Goal: Task Accomplishment & Management: Use online tool/utility

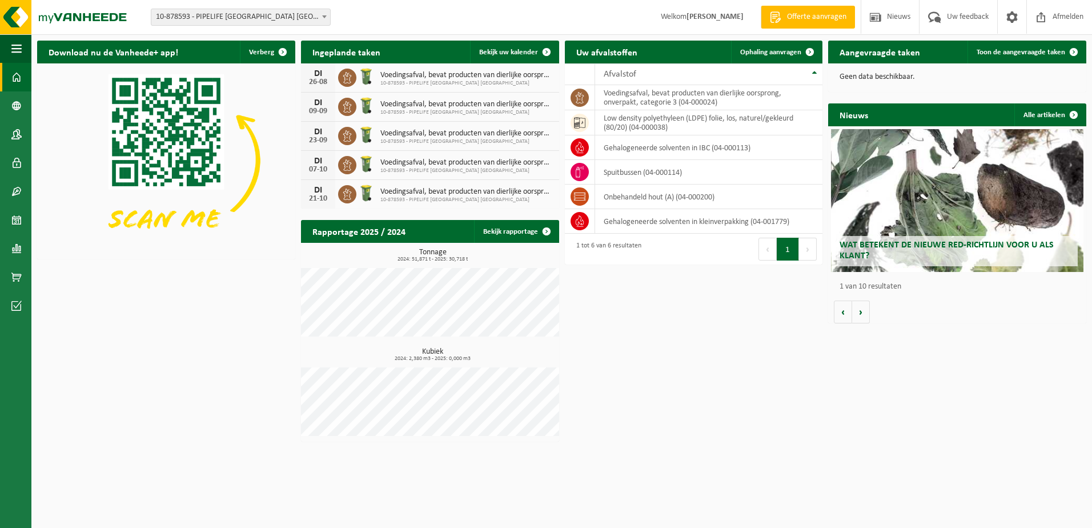
click at [18, 84] on span at bounding box center [16, 77] width 10 height 29
drag, startPoint x: 0, startPoint y: 0, endPoint x: 8, endPoint y: 213, distance: 213.1
click at [8, 213] on link "Kalender" at bounding box center [15, 220] width 31 height 29
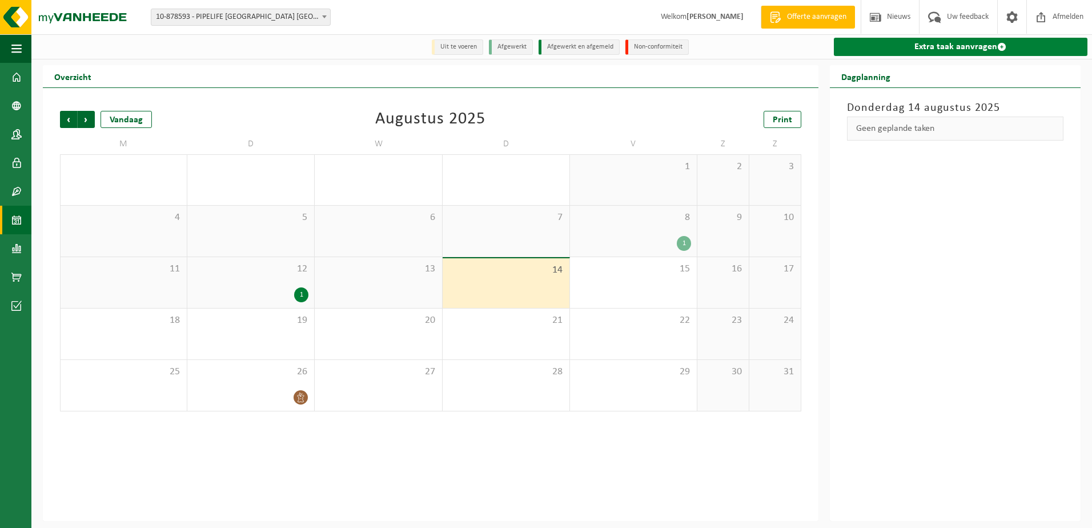
click at [995, 52] on link "Extra taak aanvragen" at bounding box center [961, 47] width 254 height 18
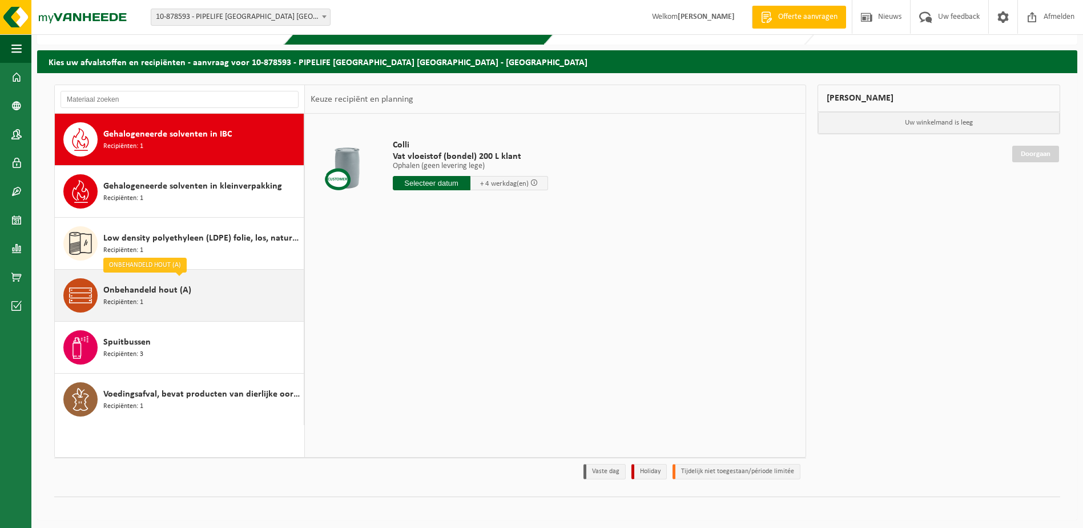
scroll to position [30, 0]
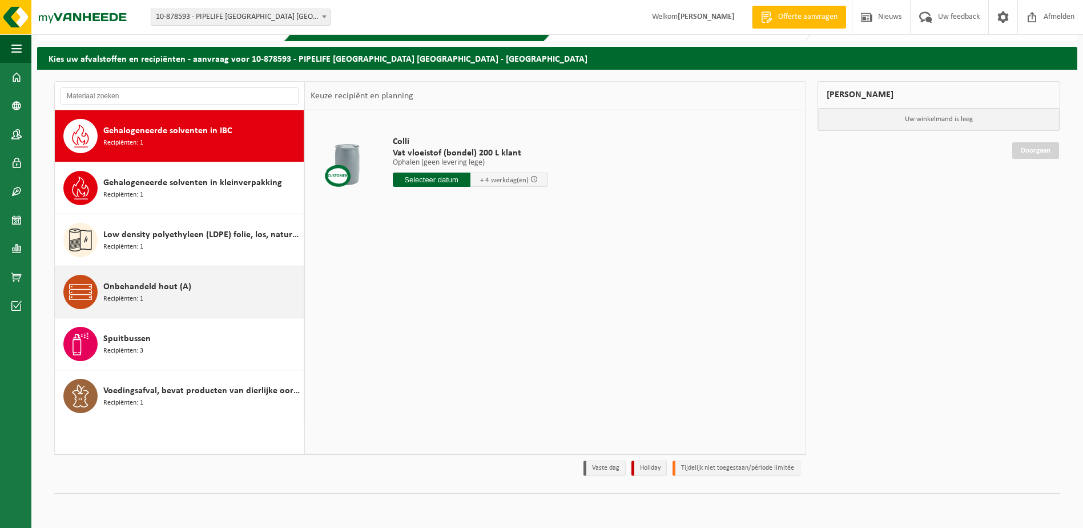
click at [163, 288] on span "Onbehandeld hout (A)" at bounding box center [147, 287] width 88 height 14
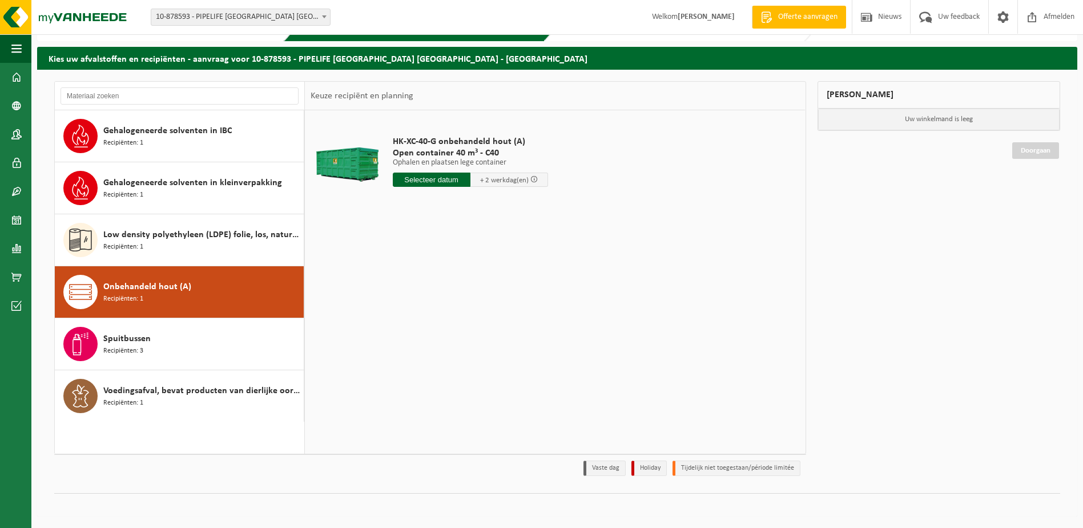
click at [456, 180] on input "text" at bounding box center [432, 179] width 78 height 14
click at [407, 299] on div "18" at bounding box center [403, 299] width 20 height 18
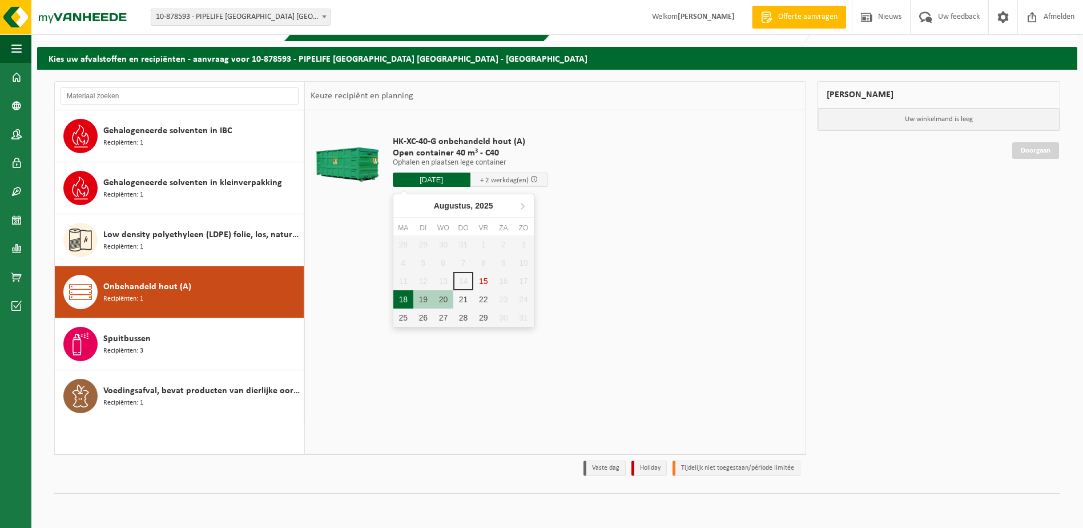
type input "Van 2025-08-18"
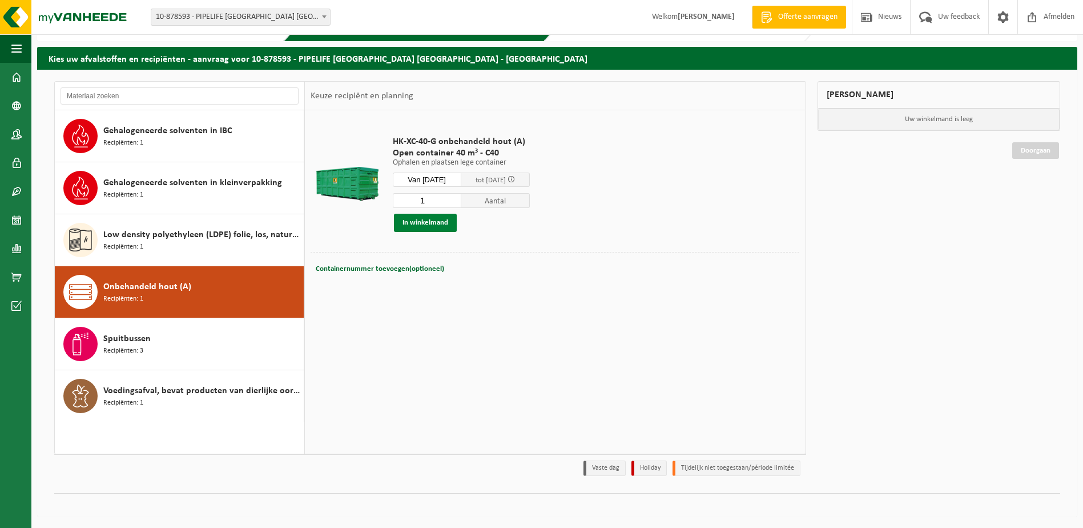
click at [413, 225] on button "In winkelmand" at bounding box center [425, 223] width 63 height 18
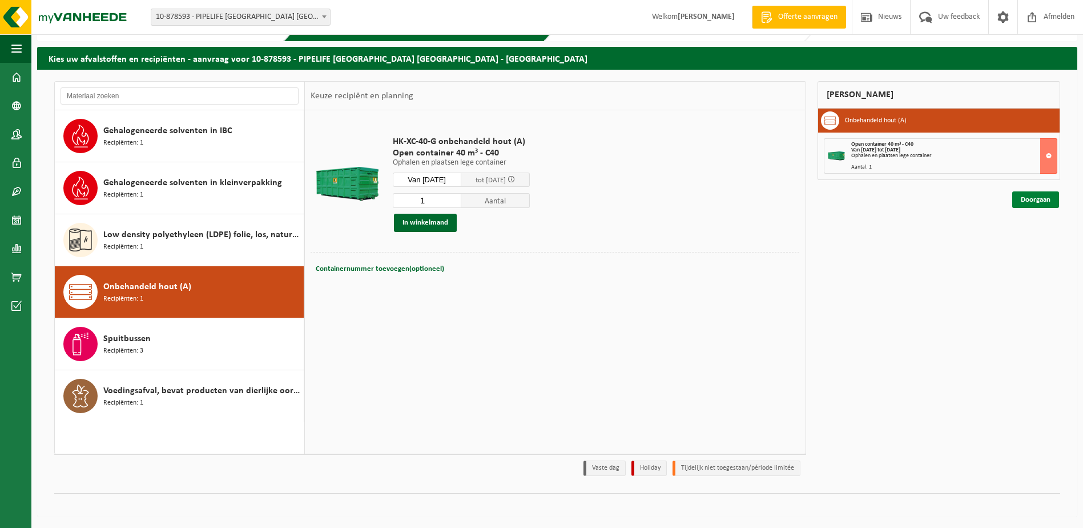
click at [1026, 195] on link "Doorgaan" at bounding box center [1035, 199] width 47 height 17
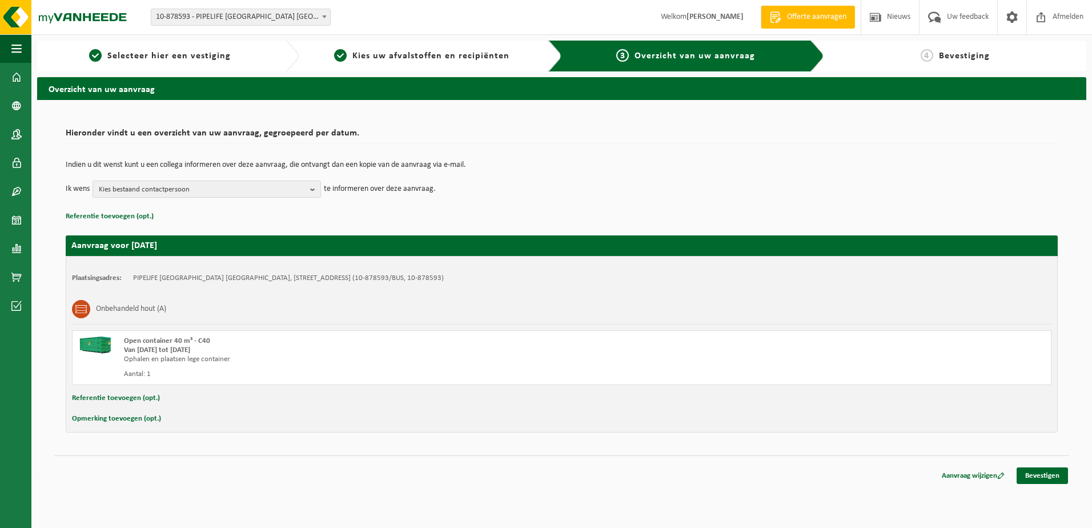
click at [279, 183] on span "Kies bestaand contactpersoon" at bounding box center [202, 189] width 207 height 17
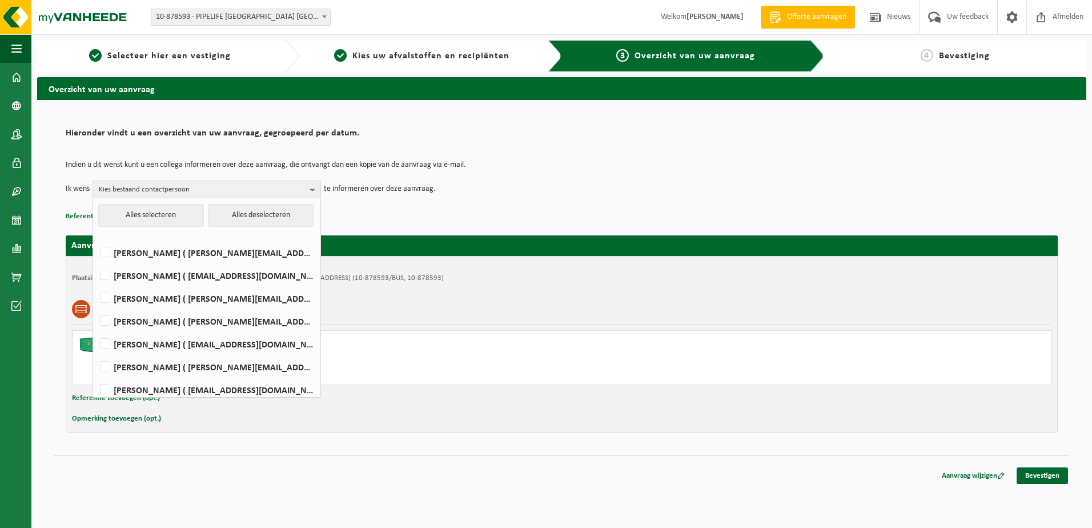
click at [279, 183] on span "Kies bestaand contactpersoon" at bounding box center [202, 189] width 207 height 17
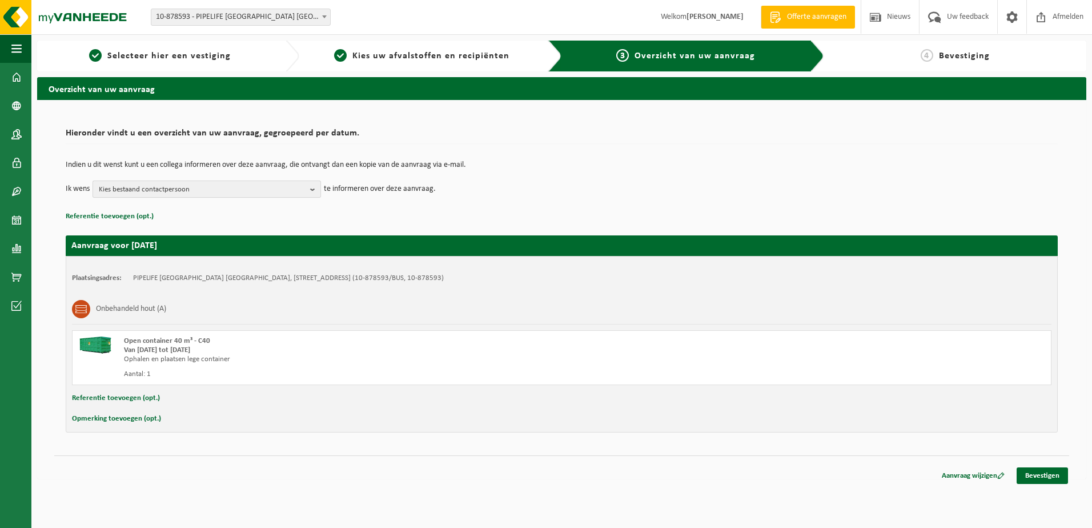
click at [279, 183] on span "Kies bestaand contactpersoon" at bounding box center [202, 189] width 207 height 17
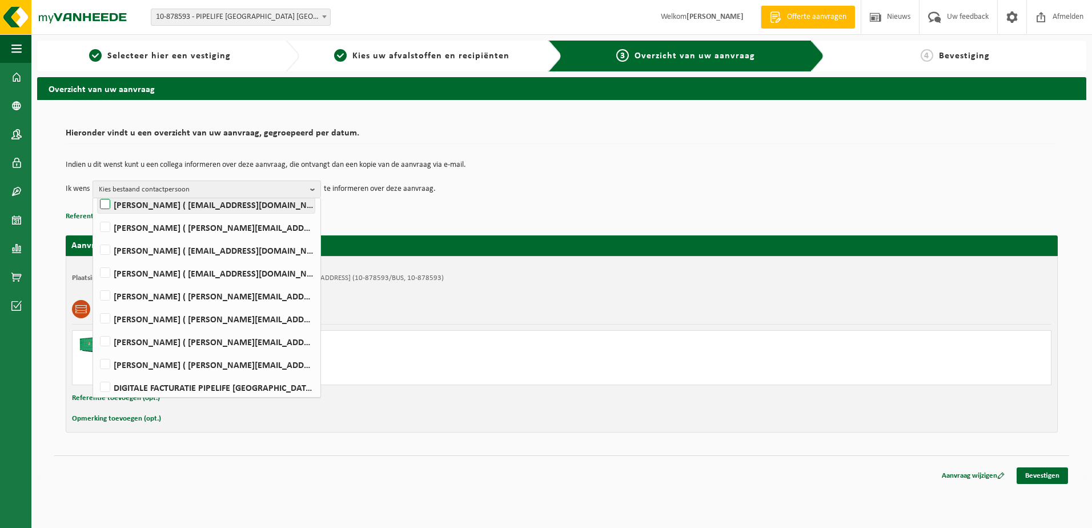
scroll to position [235, 0]
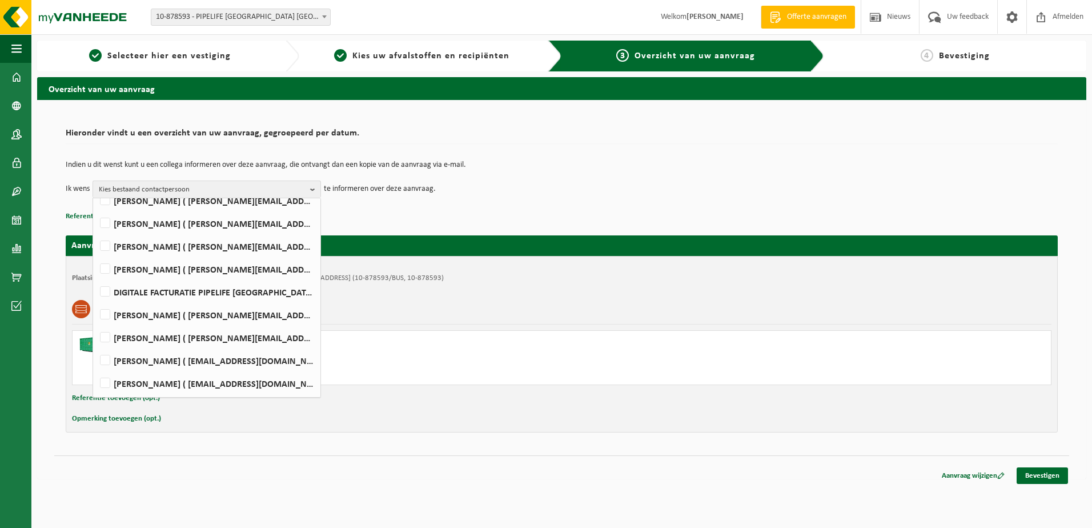
click at [454, 204] on div "Indien u dit wenst kunt u een collega informeren over deze aanvraag, die ontvan…" at bounding box center [562, 179] width 992 height 59
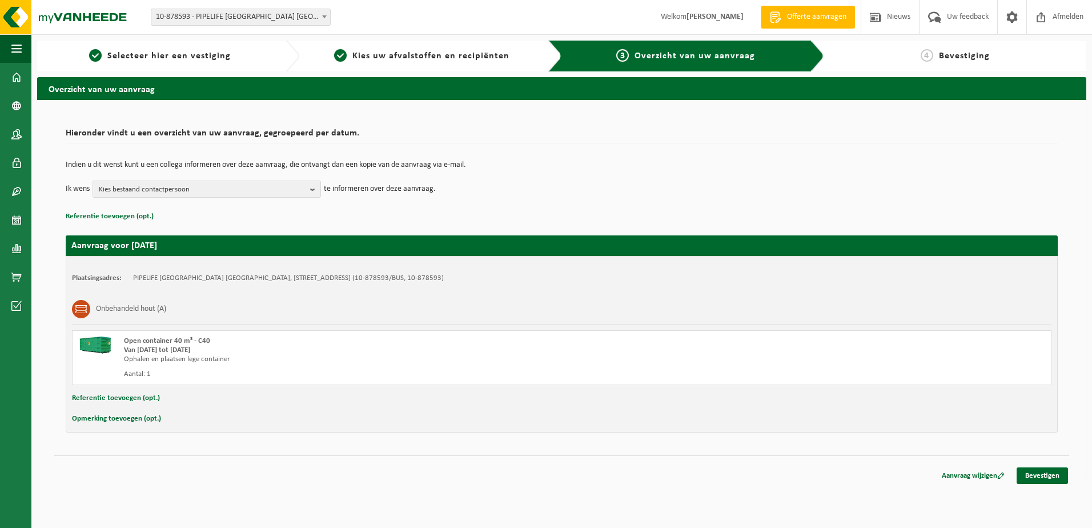
click at [119, 415] on button "Opmerking toevoegen (opt.)" at bounding box center [116, 418] width 89 height 15
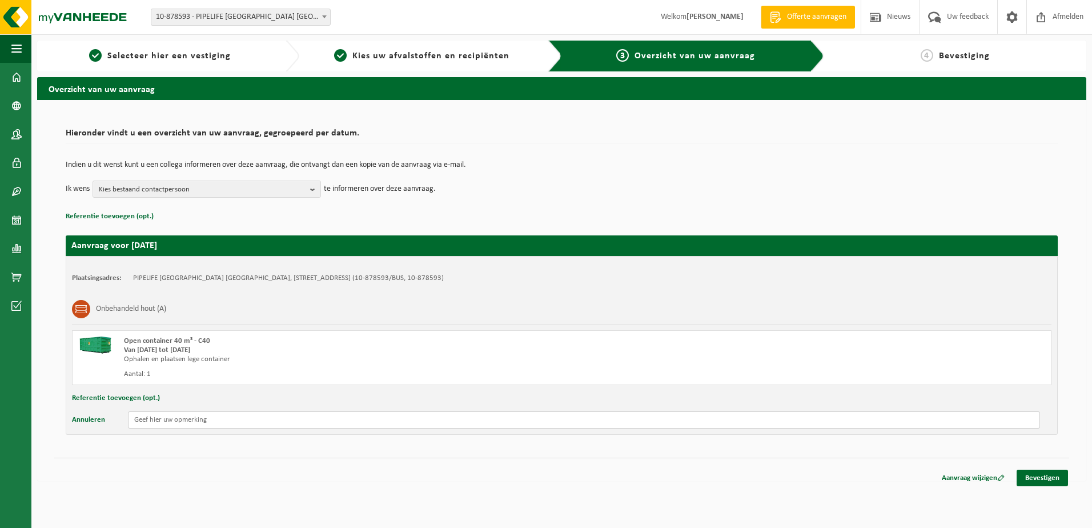
click at [154, 415] on input "text" at bounding box center [584, 419] width 912 height 17
click at [287, 418] on input "1 volle container wisselen en 1 extra lege meebrenegn deze we direct kunnen lad…" at bounding box center [584, 419] width 912 height 17
click at [397, 423] on input "1 volle container wisselen en 1 extra lege meebrengen deze we direct kunnen lad…" at bounding box center [584, 419] width 912 height 17
click at [400, 420] on input "1 volle container wisselen en 1 extra lege meebrengen deze we direct kunnen lad…" at bounding box center [584, 419] width 912 height 17
click at [407, 417] on input "1 volle container wisselen en 1 extra lege meebrengen deze we direct kunnen lad…" at bounding box center [584, 419] width 912 height 17
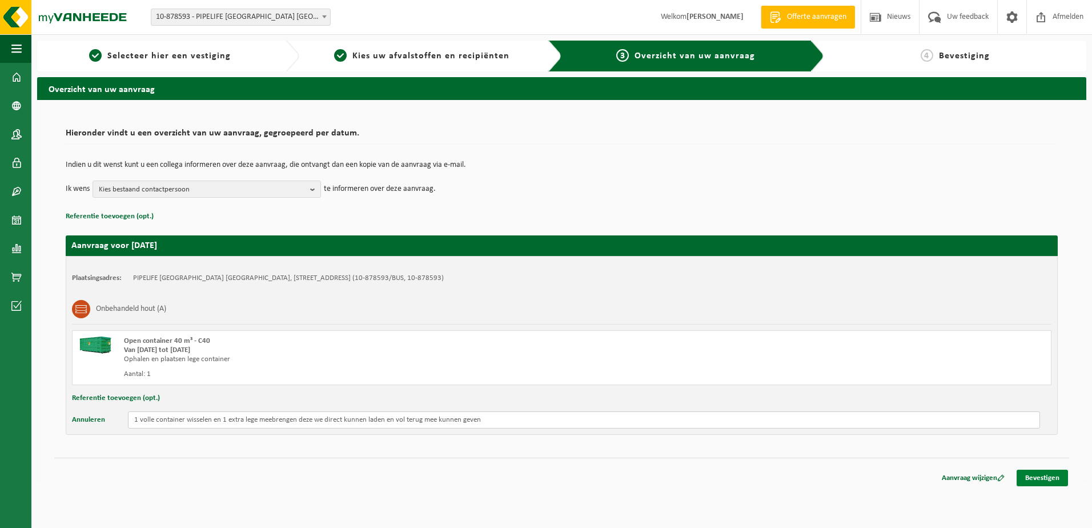
type input "1 volle container wisselen en 1 extra lege meebrengen deze we direct kunnen lad…"
click at [1040, 476] on link "Bevestigen" at bounding box center [1041, 477] width 51 height 17
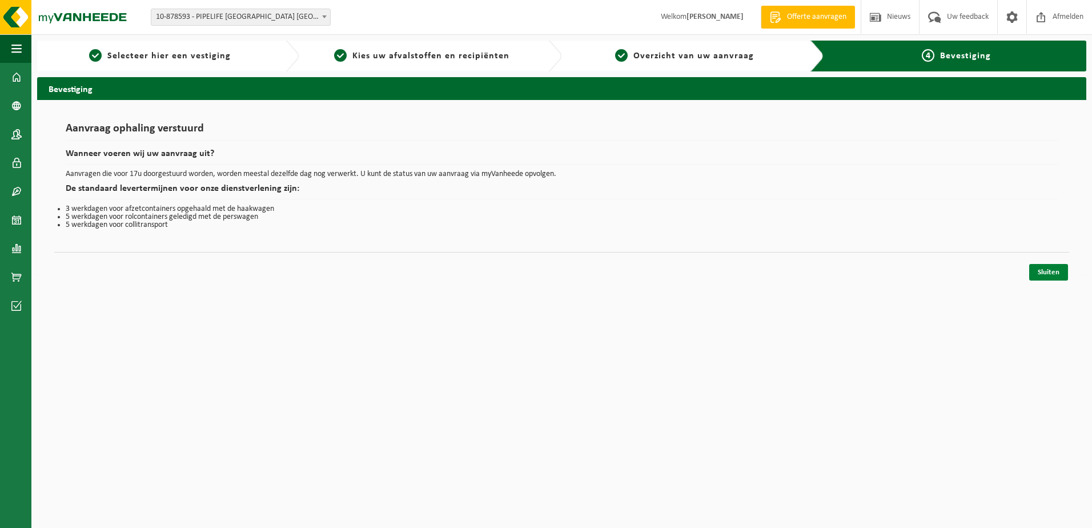
click at [1055, 267] on link "Sluiten" at bounding box center [1048, 272] width 39 height 17
